Goal: Navigation & Orientation: Find specific page/section

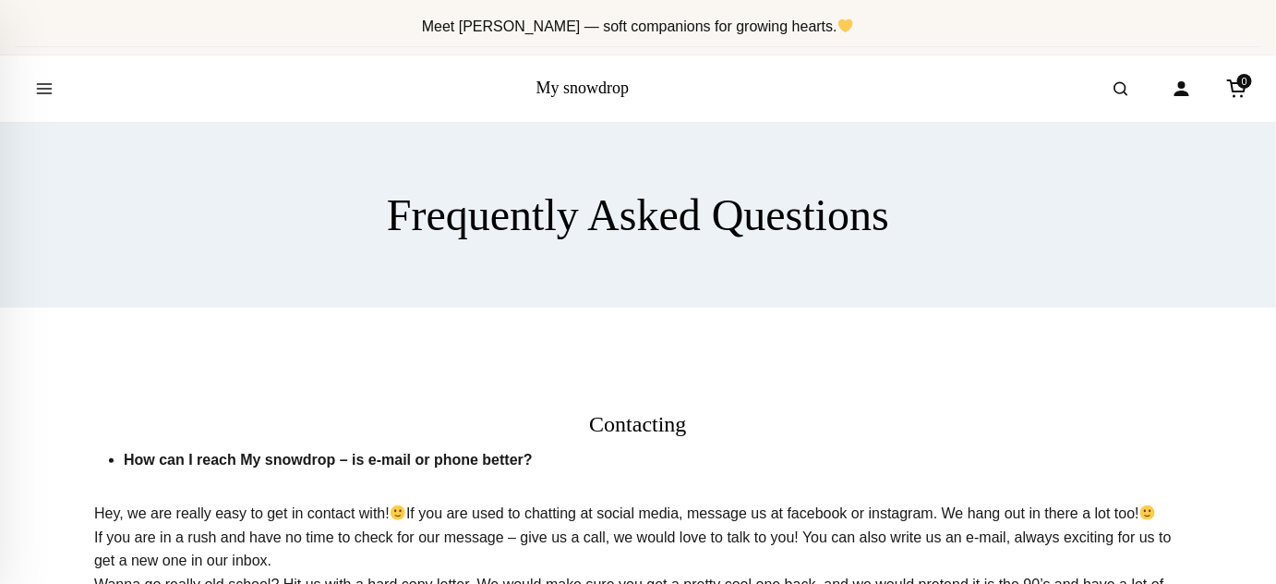
drag, startPoint x: 1284, startPoint y: 85, endPoint x: 1281, endPoint y: -11, distance: 96.1
click at [51, 91] on icon "Open menu" at bounding box center [45, 88] width 14 height 9
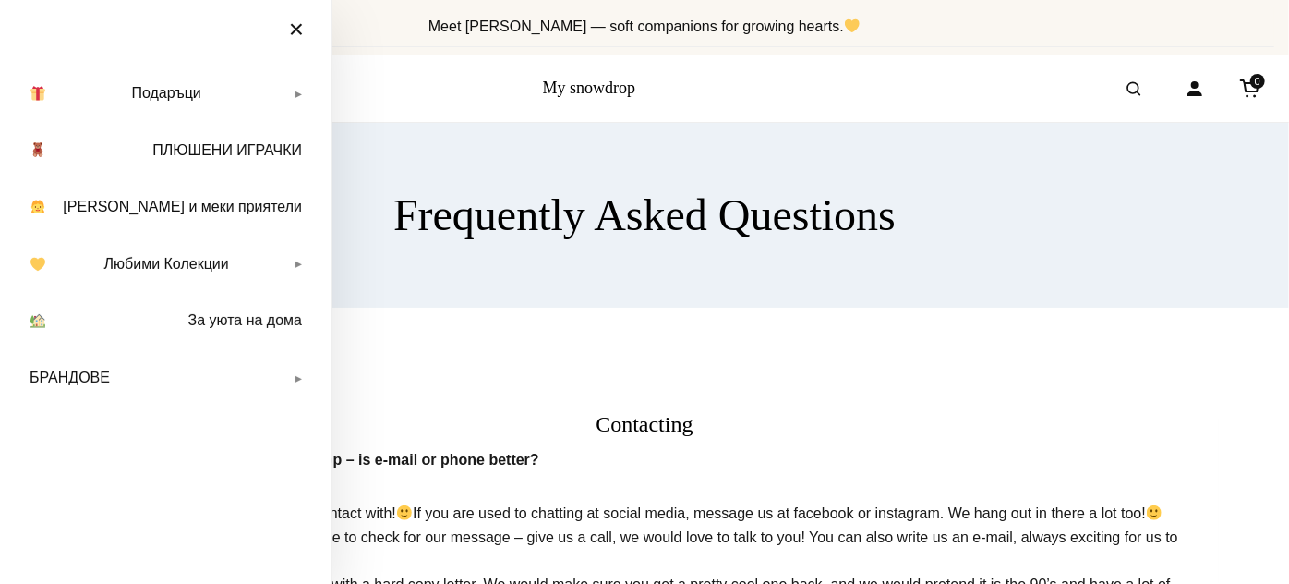
click at [299, 26] on button "×" at bounding box center [297, 29] width 52 height 41
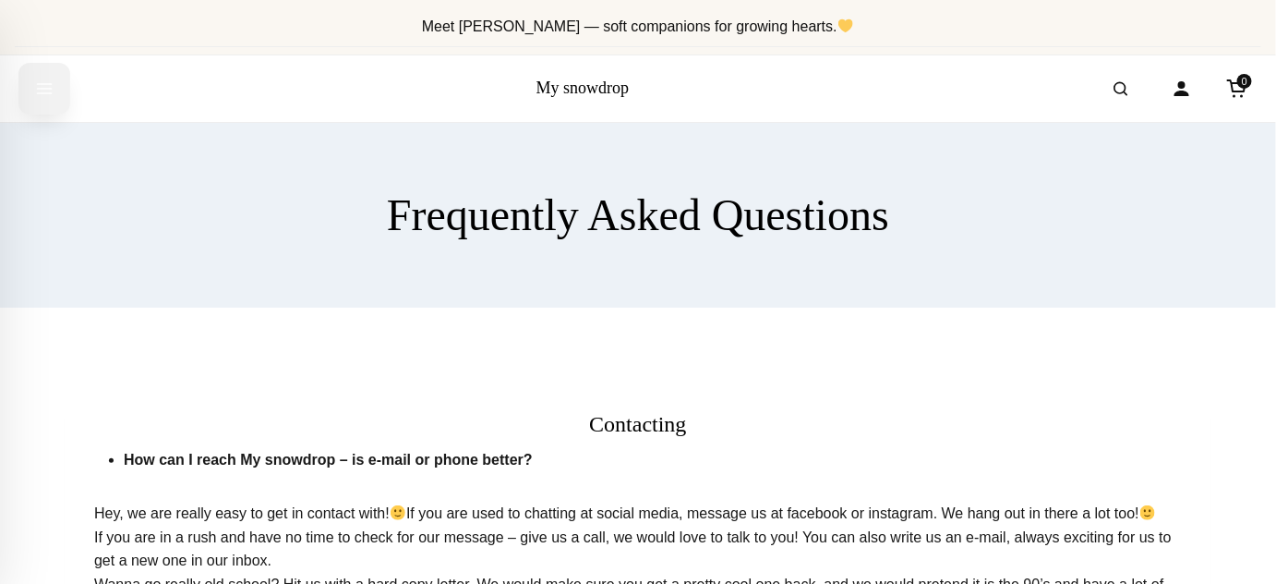
click at [47, 88] on icon "Open menu" at bounding box center [45, 88] width 14 height 9
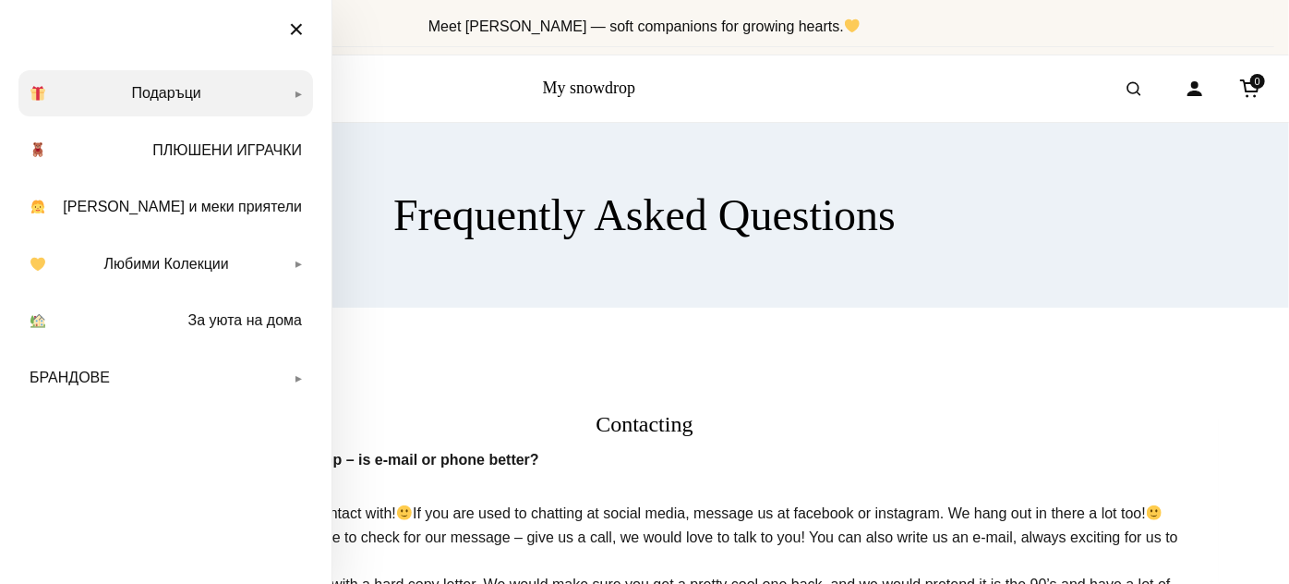
click at [159, 88] on link "Подаръци" at bounding box center [165, 93] width 295 height 46
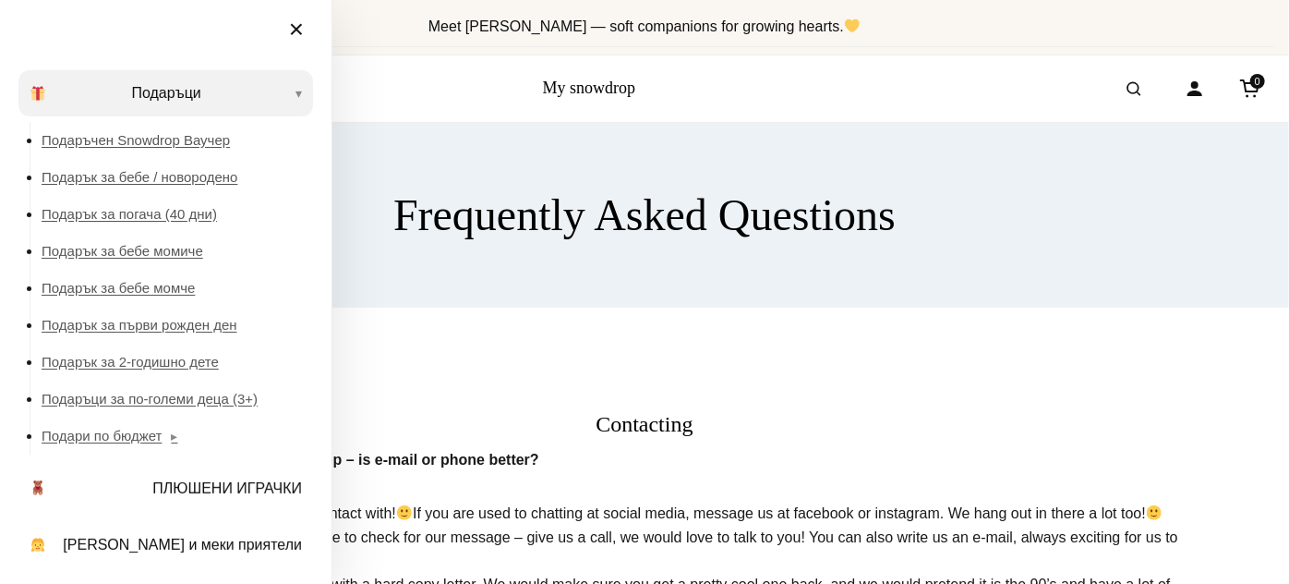
click at [32, 95] on img "Primary navigation" at bounding box center [37, 93] width 15 height 15
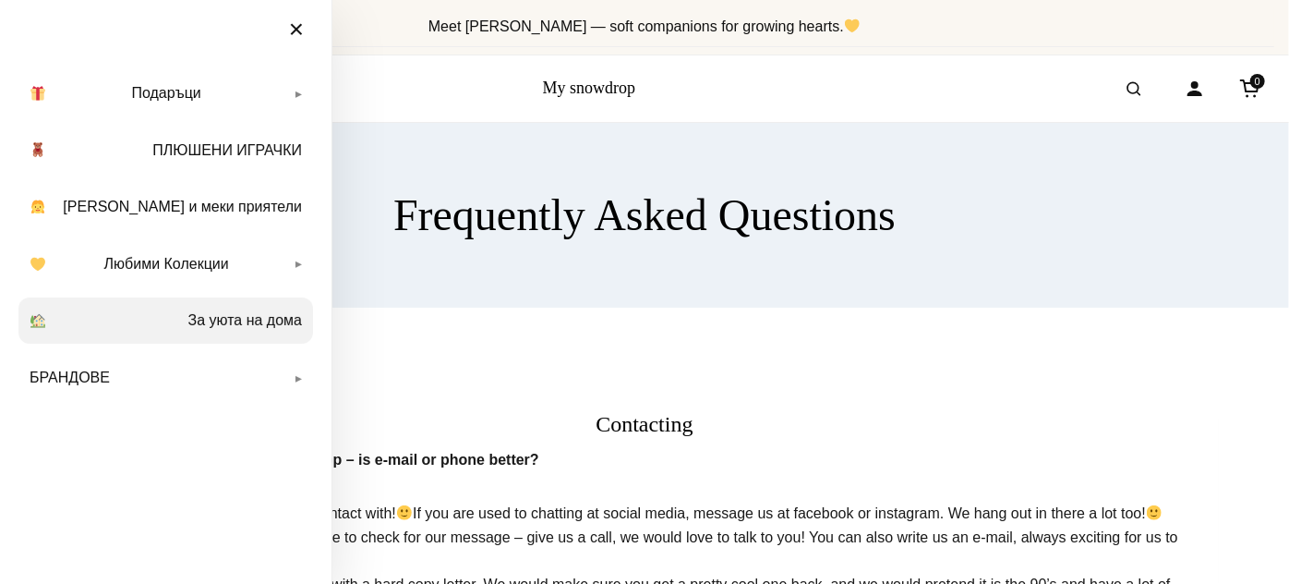
click at [36, 324] on img "Primary navigation" at bounding box center [37, 320] width 15 height 15
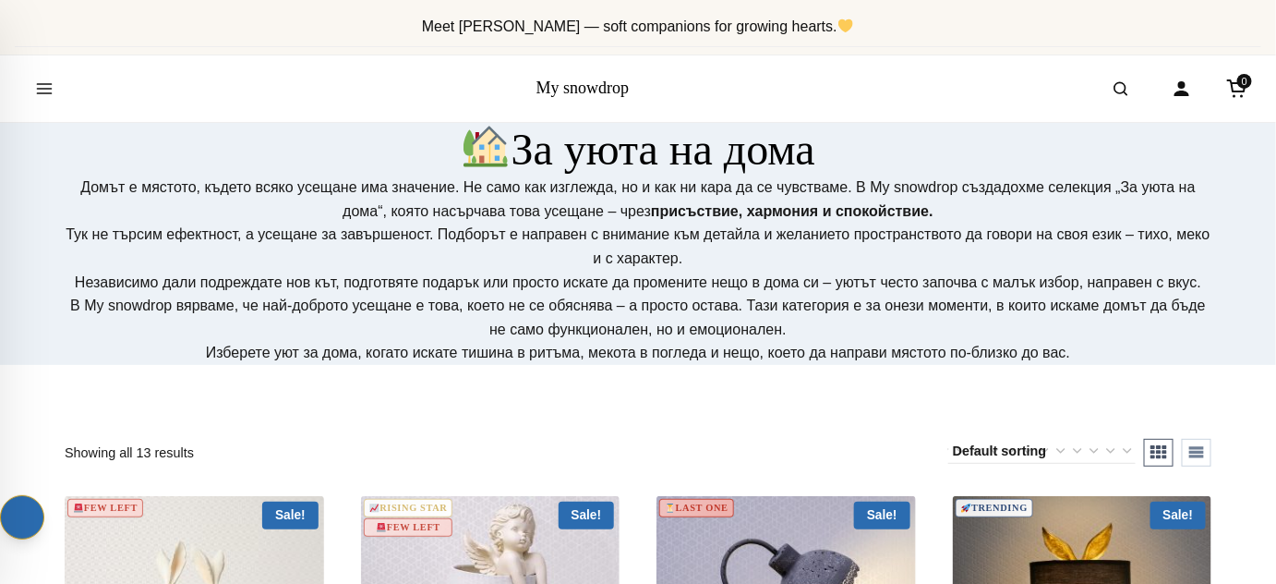
drag, startPoint x: 1283, startPoint y: 75, endPoint x: 1277, endPoint y: -102, distance: 176.5
